Goal: Information Seeking & Learning: Compare options

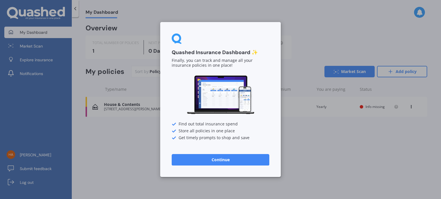
click at [226, 157] on button "Continue" at bounding box center [221, 159] width 98 height 11
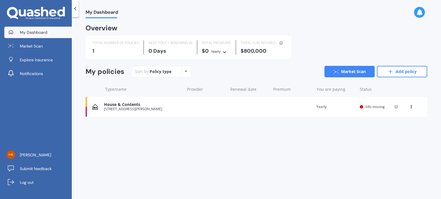
click at [36, 34] on span "My Dashboard" at bounding box center [34, 33] width 28 height 6
click at [72, 9] on div "My Dashboard Market Scan Explore insurance Notifications [PERSON_NAME] Submit f…" at bounding box center [36, 99] width 72 height 199
click at [77, 8] on icon at bounding box center [75, 9] width 6 height 6
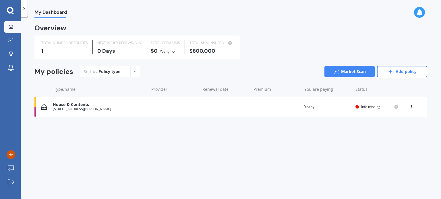
click at [22, 9] on icon at bounding box center [24, 9] width 6 height 6
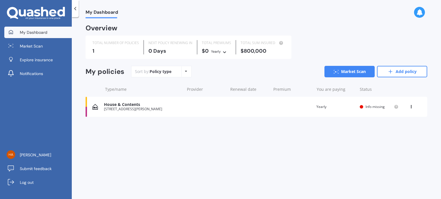
click at [366, 106] on span "Info missing" at bounding box center [374, 106] width 19 height 5
click at [400, 63] on div "Overview TOTAL NUMBER OF POLICIES 1 NEXT POLICY RENEWING [DATE] TOTAL PREMIUMS …" at bounding box center [256, 78] width 341 height 106
click at [401, 70] on link "Add policy" at bounding box center [402, 71] width 50 height 11
click at [348, 109] on div "You are paying Yearly" at bounding box center [335, 107] width 39 height 6
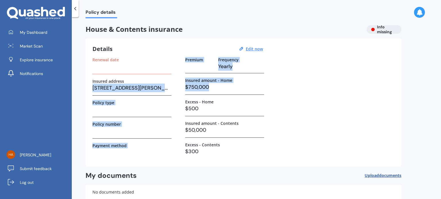
drag, startPoint x: 94, startPoint y: 89, endPoint x: 267, endPoint y: 89, distance: 173.6
click at [266, 89] on div "Renewal date Insured address [STREET_ADDRESS][PERSON_NAME] Policy type Policy n…" at bounding box center [243, 108] width 302 height 103
click at [158, 98] on div "Renewal date Insured address [STREET_ADDRESS][PERSON_NAME] Policy type Policy n…" at bounding box center [131, 108] width 79 height 103
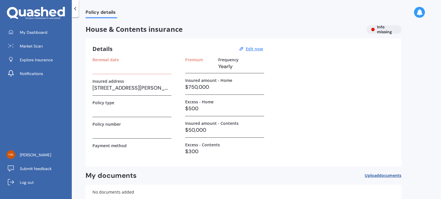
click at [108, 89] on h3 "[STREET_ADDRESS][PERSON_NAME]" at bounding box center [131, 88] width 79 height 9
click at [252, 49] on u "Edit now" at bounding box center [254, 48] width 17 height 5
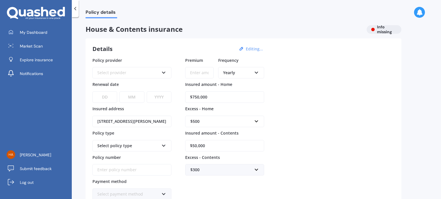
click at [156, 46] on div "Details Editing..." at bounding box center [178, 48] width 172 height 7
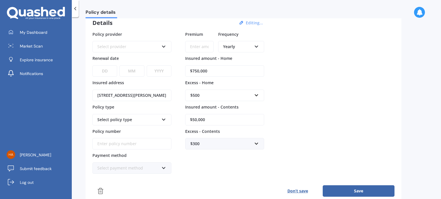
scroll to position [18, 0]
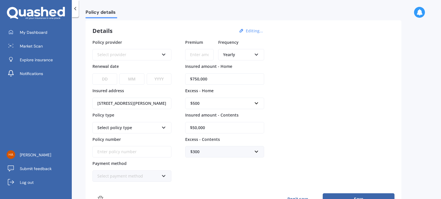
click at [112, 54] on div "Select provider" at bounding box center [128, 55] width 62 height 6
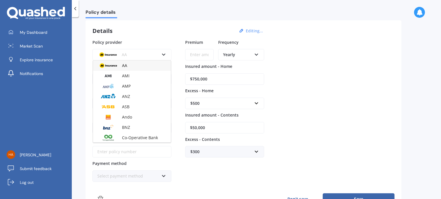
click at [116, 50] on div "AA AA AMI AMP ANZ ASB Ando BNZ Co-Operative Bank FMG Initio Kiwibank Lantern MA…" at bounding box center [131, 54] width 79 height 11
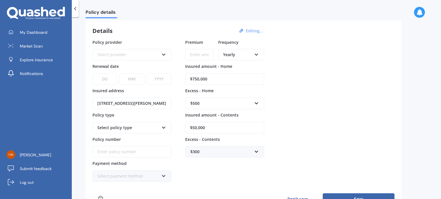
click at [107, 79] on select "DD 01 02 03 04 05 06 07 08 09 10 11 12 13 14 15 16 17 18 19 20 21 22 23 24 25 2…" at bounding box center [104, 78] width 25 height 11
click at [108, 80] on select "DD 01 02 03 04 05 06 07 08 09 10 11 12 13 14 15 16 17 18 19 20 21 22 23 24 25 2…" at bounding box center [104, 78] width 25 height 11
click at [103, 101] on input "[STREET_ADDRESS][PERSON_NAME]" at bounding box center [131, 103] width 79 height 11
drag, startPoint x: 96, startPoint y: 103, endPoint x: 244, endPoint y: 102, distance: 148.1
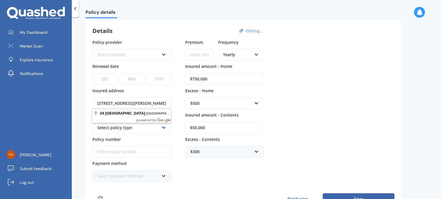
click at [244, 102] on div "Policy provider Select provider AA AMI AMP ANZ ASB Ando BNZ Co-Operative Bank F…" at bounding box center [243, 110] width 302 height 143
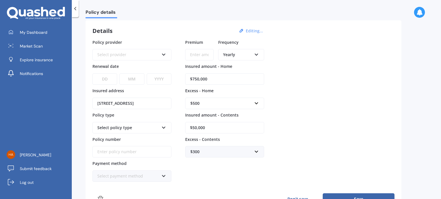
type input "[STREET_ADDRESS][PERSON_NAME]"
click at [141, 127] on div "Select policy type" at bounding box center [128, 128] width 62 height 6
click at [165, 127] on icon at bounding box center [163, 127] width 5 height 4
click at [165, 126] on icon at bounding box center [163, 127] width 5 height 4
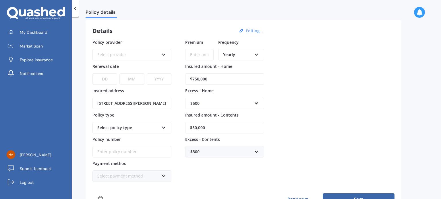
drag, startPoint x: 222, startPoint y: 78, endPoint x: 81, endPoint y: 85, distance: 140.5
click at [81, 85] on div "Policy details House & Contents insurance Info missing Details Editing... Polic…" at bounding box center [256, 109] width 369 height 182
type input "$590,000"
click at [227, 104] on div "$500" at bounding box center [221, 103] width 62 height 6
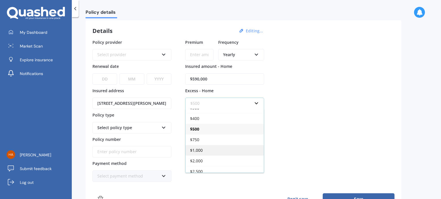
scroll to position [9, 0]
click at [216, 147] on div "$1,000" at bounding box center [224, 147] width 78 height 11
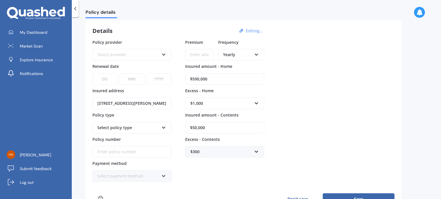
click at [332, 113] on div "Policy provider Select provider AA AMI AMP ANZ ASB Ando BNZ Co-Operative Bank F…" at bounding box center [243, 110] width 302 height 143
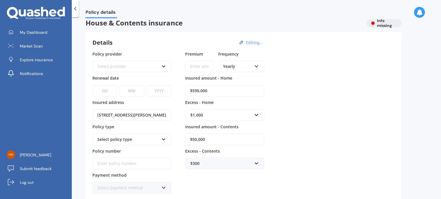
scroll to position [0, 0]
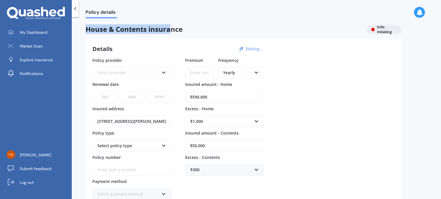
drag, startPoint x: 86, startPoint y: 27, endPoint x: 171, endPoint y: 27, distance: 84.6
click at [171, 27] on span "House & Contents insurance" at bounding box center [224, 29] width 276 height 8
click at [223, 121] on div "$1,000" at bounding box center [221, 122] width 62 height 6
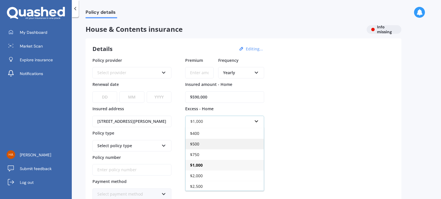
click at [216, 143] on div "$500" at bounding box center [224, 144] width 78 height 11
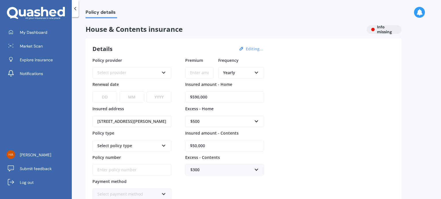
click at [297, 130] on div "Policy provider Select provider AA AMI AMP ANZ ASB Ando BNZ Co-Operative Bank F…" at bounding box center [243, 128] width 302 height 143
click at [125, 27] on span "House & Contents insurance" at bounding box center [224, 29] width 276 height 8
drag, startPoint x: 125, startPoint y: 27, endPoint x: 119, endPoint y: 28, distance: 5.6
click at [119, 28] on span "House & Contents insurance" at bounding box center [224, 29] width 276 height 8
click at [105, 32] on span "House & Contents insurance" at bounding box center [224, 29] width 276 height 8
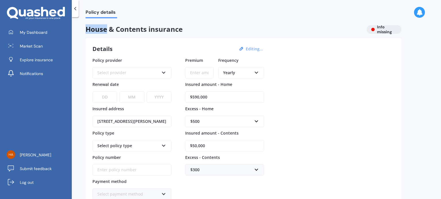
drag, startPoint x: 104, startPoint y: 32, endPoint x: 101, endPoint y: 31, distance: 3.5
click at [101, 31] on span "House & Contents insurance" at bounding box center [224, 29] width 276 height 8
click at [127, 29] on span "House & Contents insurance" at bounding box center [224, 29] width 276 height 8
click at [126, 30] on span "House & Contents insurance" at bounding box center [224, 29] width 276 height 8
click at [170, 28] on span "House & Contents insurance" at bounding box center [224, 29] width 276 height 8
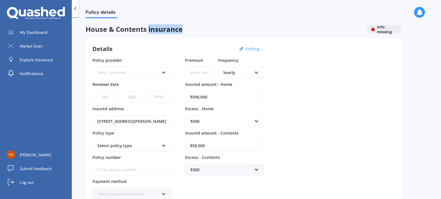
click at [170, 28] on span "House & Contents insurance" at bounding box center [224, 29] width 276 height 8
click at [170, 34] on span "House & Contents insurance" at bounding box center [224, 29] width 276 height 8
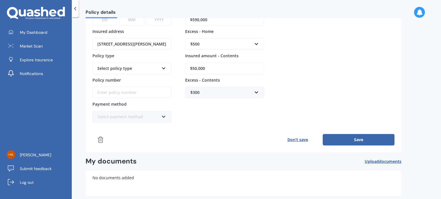
scroll to position [86, 0]
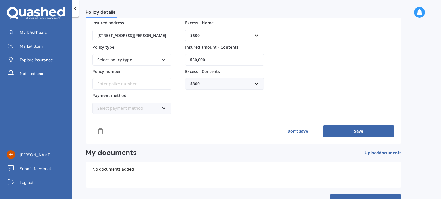
click at [237, 81] on div "$300" at bounding box center [221, 84] width 62 height 6
click at [226, 108] on div "$300" at bounding box center [224, 105] width 78 height 11
click at [225, 33] on div "$500" at bounding box center [221, 35] width 62 height 6
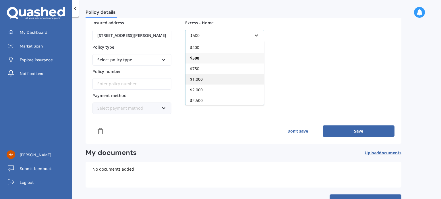
click at [206, 80] on div "$1,000" at bounding box center [224, 79] width 78 height 11
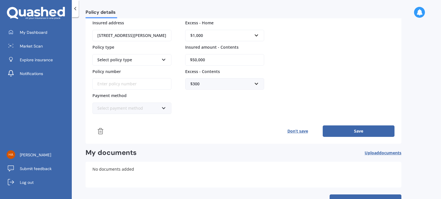
click at [217, 83] on div "$300" at bounding box center [221, 84] width 62 height 6
click at [210, 106] on div "$300" at bounding box center [224, 105] width 78 height 11
click at [312, 85] on div "Policy provider Select provider AA AMI AMP ANZ ASB Ando BNZ Co-Operative Bank F…" at bounding box center [243, 42] width 302 height 143
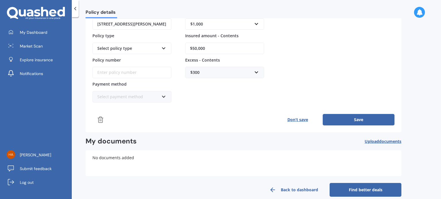
scroll to position [104, 0]
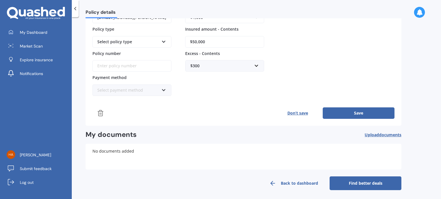
click at [360, 182] on link "Find better deals" at bounding box center [365, 184] width 72 height 14
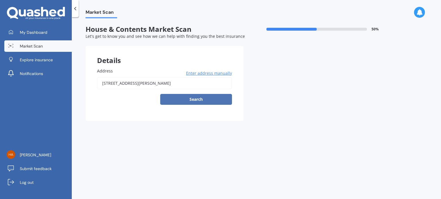
click at [199, 97] on button "Search" at bounding box center [196, 99] width 72 height 11
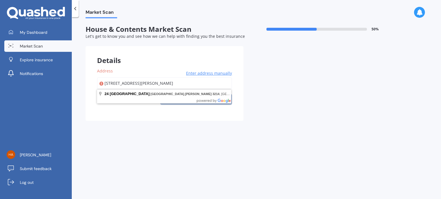
drag, startPoint x: 199, startPoint y: 81, endPoint x: 0, endPoint y: 71, distance: 199.1
click at [0, 71] on div "My Dashboard Market Scan Explore insurance Notifications [PERSON_NAME] Submit f…" at bounding box center [220, 99] width 441 height 199
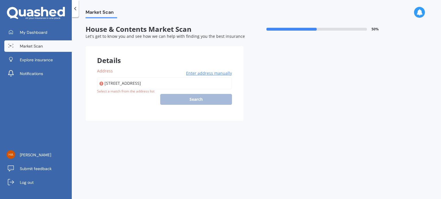
type input "[STREET_ADDRESS][PERSON_NAME]"
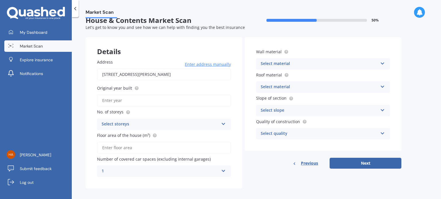
scroll to position [13, 0]
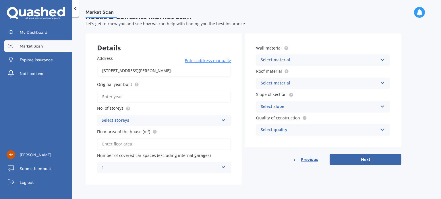
click at [139, 125] on div "Select storeys 1 2 3 4 5+" at bounding box center [164, 120] width 134 height 11
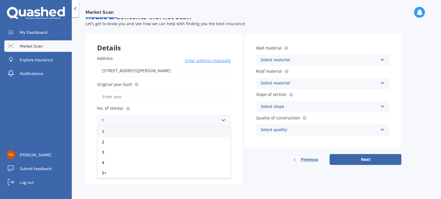
click at [113, 128] on div "1" at bounding box center [163, 132] width 133 height 10
click at [144, 146] on input "Floor area of the house (m²)" at bounding box center [164, 144] width 134 height 12
type input "154"
click at [149, 87] on label "Original year built" at bounding box center [162, 84] width 131 height 6
click at [149, 91] on input "Original year built" at bounding box center [164, 97] width 134 height 12
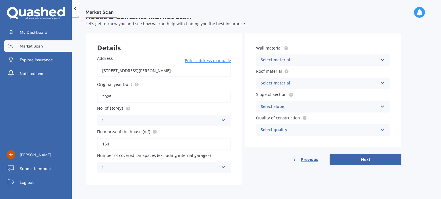
type input "2025"
click at [159, 166] on div "1" at bounding box center [160, 167] width 117 height 7
click at [111, 113] on div "1" at bounding box center [163, 115] width 133 height 10
click at [349, 61] on div "Select material" at bounding box center [319, 60] width 117 height 7
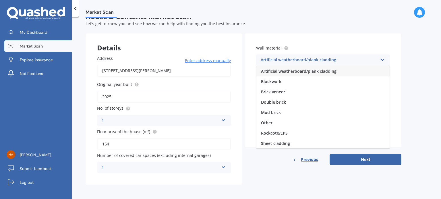
click at [288, 71] on span "Artificial weatherboard/plank cladding" at bounding box center [298, 71] width 75 height 5
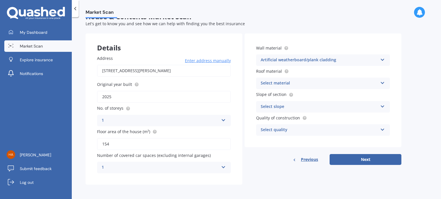
click at [328, 87] on div "Select material Flat fibre cement Flat membrane Flat metal covering Pitched con…" at bounding box center [323, 83] width 134 height 11
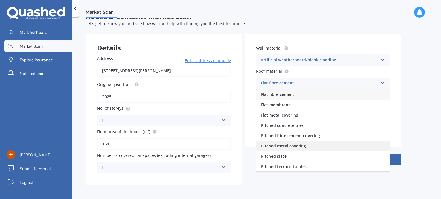
click at [289, 148] on span "Pitched metal covering" at bounding box center [283, 145] width 45 height 5
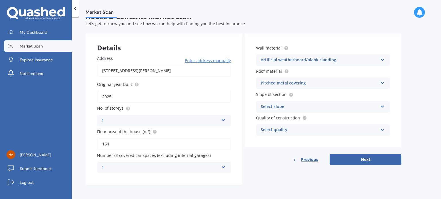
click at [303, 106] on div "Select slope" at bounding box center [319, 107] width 117 height 7
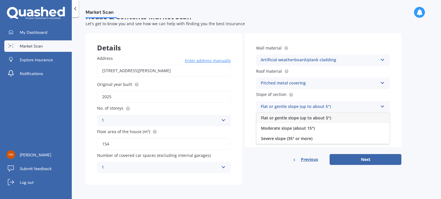
click at [292, 117] on span "Flat or gentle slope (up to about 5°)" at bounding box center [296, 117] width 70 height 5
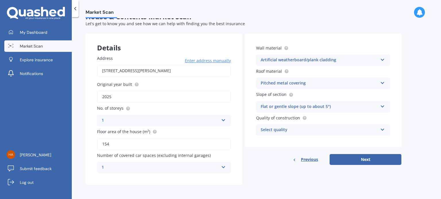
click at [286, 131] on div "Select quality" at bounding box center [319, 130] width 117 height 7
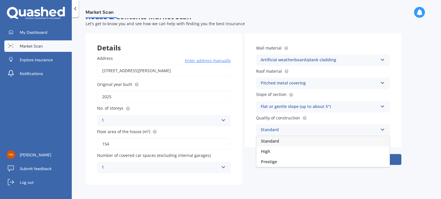
click at [280, 141] on div "Standard" at bounding box center [322, 141] width 133 height 10
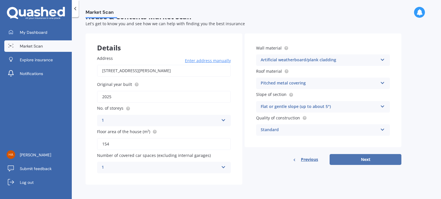
click at [382, 160] on button "Next" at bounding box center [365, 159] width 72 height 11
select select "03"
select select "1990"
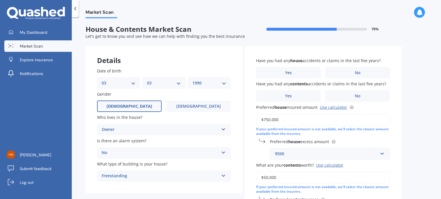
scroll to position [29, 0]
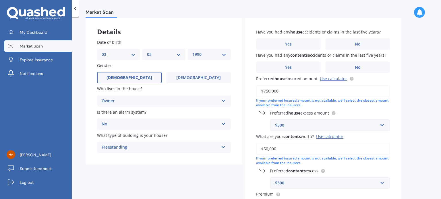
click at [129, 56] on select "DD 01 02 03 04 05 06 07 08 09 10 11 12 13 14 15 16 17 18 19 20 21 22 23 24 25 2…" at bounding box center [119, 54] width 34 height 6
click at [188, 28] on div "Details" at bounding box center [164, 26] width 157 height 17
click at [157, 127] on div "No" at bounding box center [160, 124] width 117 height 7
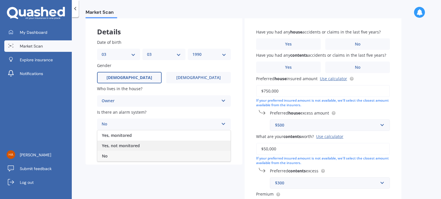
click at [126, 149] on div "Yes, not monitored" at bounding box center [163, 146] width 133 height 10
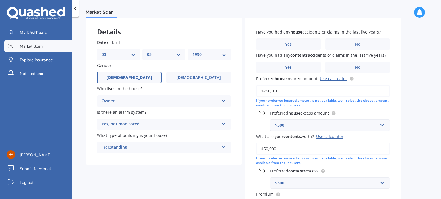
click at [322, 42] on div "Yes No" at bounding box center [323, 43] width 134 height 11
click at [344, 41] on label "No" at bounding box center [357, 43] width 65 height 11
click at [0, 0] on input "No" at bounding box center [0, 0] width 0 height 0
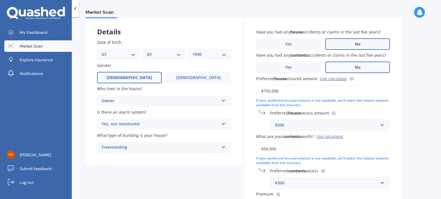
click at [362, 69] on label "No" at bounding box center [357, 67] width 65 height 11
click at [0, 0] on input "No" at bounding box center [0, 0] width 0 height 0
drag, startPoint x: 296, startPoint y: 92, endPoint x: 221, endPoint y: 95, distance: 75.2
click at [221, 95] on div "Details Date of birth DD 01 02 03 04 05 06 07 08 09 10 11 12 13 14 15 16 17 18 …" at bounding box center [244, 153] width 316 height 271
type input "$590,000"
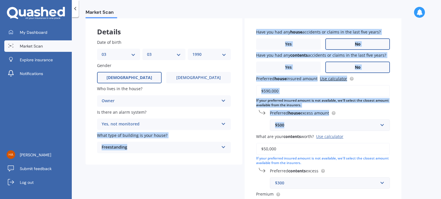
drag, startPoint x: 313, startPoint y: 127, endPoint x: 208, endPoint y: 127, distance: 105.6
click at [208, 127] on div "Details Date of birth DD 01 02 03 04 05 06 07 08 09 10 11 12 13 14 15 16 17 18 …" at bounding box center [244, 153] width 316 height 271
click at [343, 129] on input "text" at bounding box center [327, 125] width 115 height 11
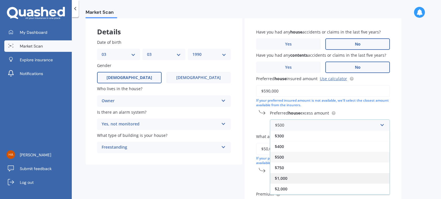
click at [294, 176] on div "$1,000" at bounding box center [329, 178] width 119 height 11
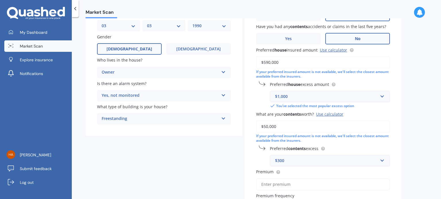
scroll to position [86, 0]
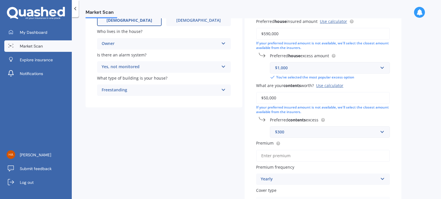
drag, startPoint x: 287, startPoint y: 99, endPoint x: 248, endPoint y: 100, distance: 38.8
click at [248, 100] on div "Have you had any house accidents or claims in the last five years? Yes No Have …" at bounding box center [322, 90] width 157 height 260
click at [222, 144] on div "Details Date of birth DD 01 02 03 04 05 06 07 08 09 10 11 12 13 14 15 16 17 18 …" at bounding box center [244, 99] width 316 height 278
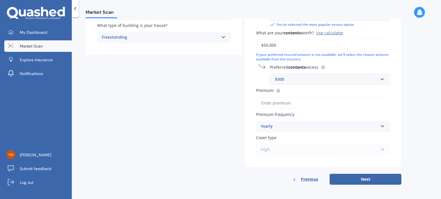
scroll to position [139, 0]
click at [282, 126] on div "Yearly" at bounding box center [319, 126] width 117 height 7
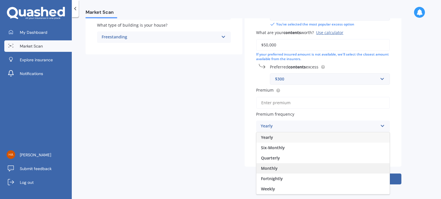
click at [276, 168] on span "Monthly" at bounding box center [269, 168] width 17 height 5
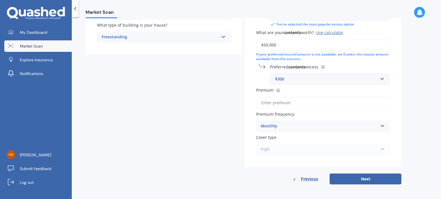
click at [259, 160] on div "Have you had any house accidents or claims in the last five years? Yes No Have …" at bounding box center [322, 37] width 157 height 260
click at [357, 177] on button "Next" at bounding box center [365, 179] width 72 height 11
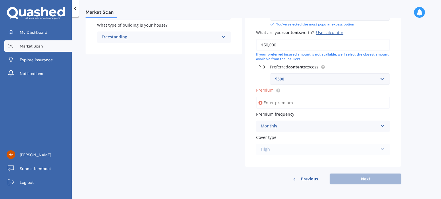
click at [274, 101] on input "Premium" at bounding box center [323, 103] width 134 height 12
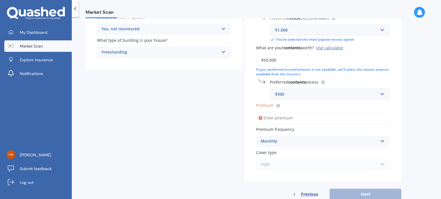
scroll to position [110, 0]
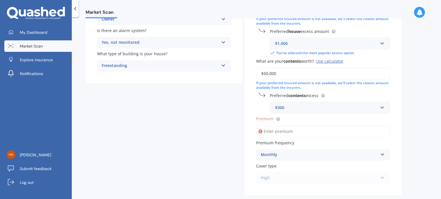
click at [250, 162] on div "Have you had any house accidents or claims in the last five years? Yes No Have …" at bounding box center [322, 66] width 157 height 260
click at [285, 140] on span "Premium frequency" at bounding box center [275, 142] width 38 height 5
click at [285, 130] on input "Premium" at bounding box center [323, 132] width 134 height 12
click at [219, 132] on div "Details Date of birth DD 01 02 03 04 05 06 07 08 09 10 11 12 13 14 15 16 17 18 …" at bounding box center [244, 75] width 316 height 278
click at [280, 132] on input "Premium" at bounding box center [323, 132] width 134 height 12
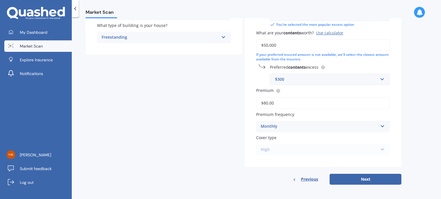
scroll to position [139, 0]
type input "$80.00"
click at [217, 127] on div "Details Date of birth DD 01 02 03 04 05 06 07 08 09 10 11 12 13 14 15 16 17 18 …" at bounding box center [244, 46] width 316 height 278
click at [363, 174] on button "Next" at bounding box center [365, 179] width 72 height 11
select select "03"
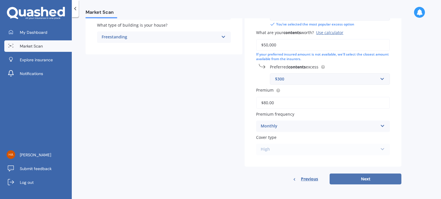
select select "03"
select select "1990"
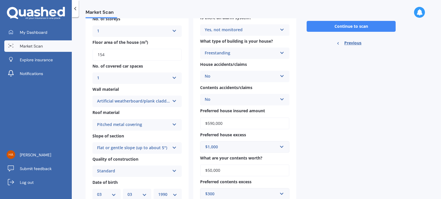
scroll to position [0, 0]
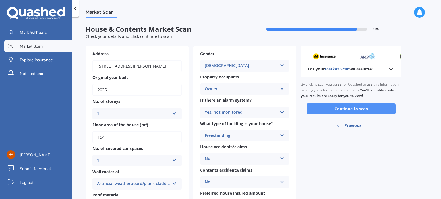
click at [347, 111] on button "Continue to scan" at bounding box center [350, 109] width 89 height 11
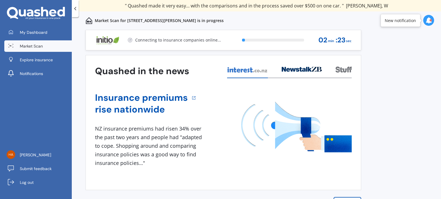
click at [312, 40] on div "1 % 02 min : 23 sec" at bounding box center [295, 40] width 121 height 20
drag, startPoint x: 315, startPoint y: 40, endPoint x: 352, endPoint y: 40, distance: 37.3
click at [352, 40] on div "02 min : 22 sec" at bounding box center [334, 40] width 43 height 13
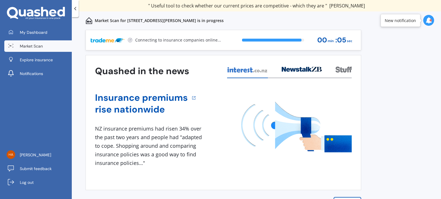
click at [121, 69] on h3 "Quashed in the news" at bounding box center [142, 71] width 94 height 12
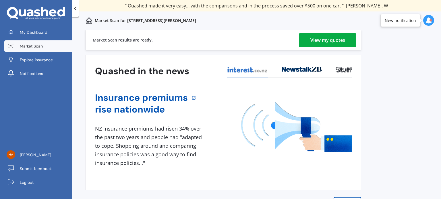
click at [321, 42] on div "View my quotes" at bounding box center [327, 40] width 35 height 14
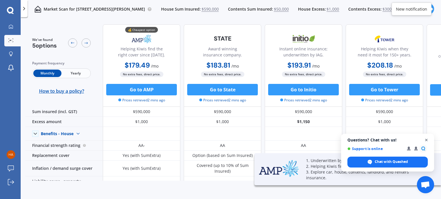
click at [426, 141] on span "Close chat" at bounding box center [426, 140] width 7 height 7
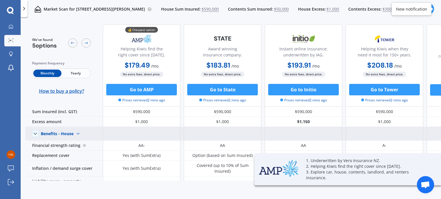
click at [64, 136] on div "Benefits - House" at bounding box center [57, 133] width 33 height 5
click at [75, 134] on img at bounding box center [77, 133] width 9 height 9
click at [77, 133] on img at bounding box center [77, 133] width 9 height 9
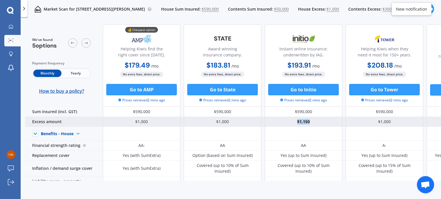
drag, startPoint x: 298, startPoint y: 123, endPoint x: 314, endPoint y: 123, distance: 16.4
click at [314, 123] on div "$1,150" at bounding box center [303, 122] width 77 height 10
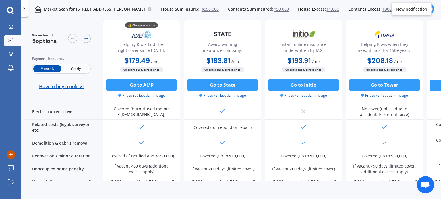
scroll to position [201, 0]
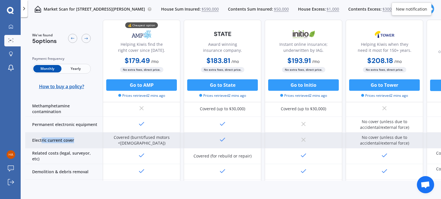
drag, startPoint x: 41, startPoint y: 132, endPoint x: 83, endPoint y: 133, distance: 41.3
click at [83, 133] on div "Electric current cover" at bounding box center [63, 141] width 77 height 16
click at [59, 133] on div "Electric current cover" at bounding box center [63, 141] width 77 height 16
click at [57, 133] on div "Electric current cover" at bounding box center [63, 141] width 77 height 16
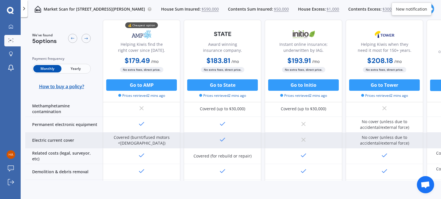
click at [69, 133] on div "Electric current cover" at bounding box center [63, 141] width 77 height 16
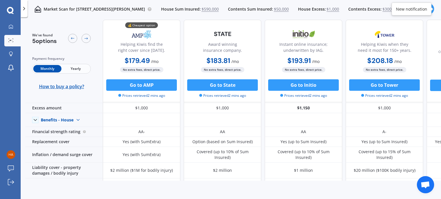
scroll to position [0, 0]
